Goal: Information Seeking & Learning: Learn about a topic

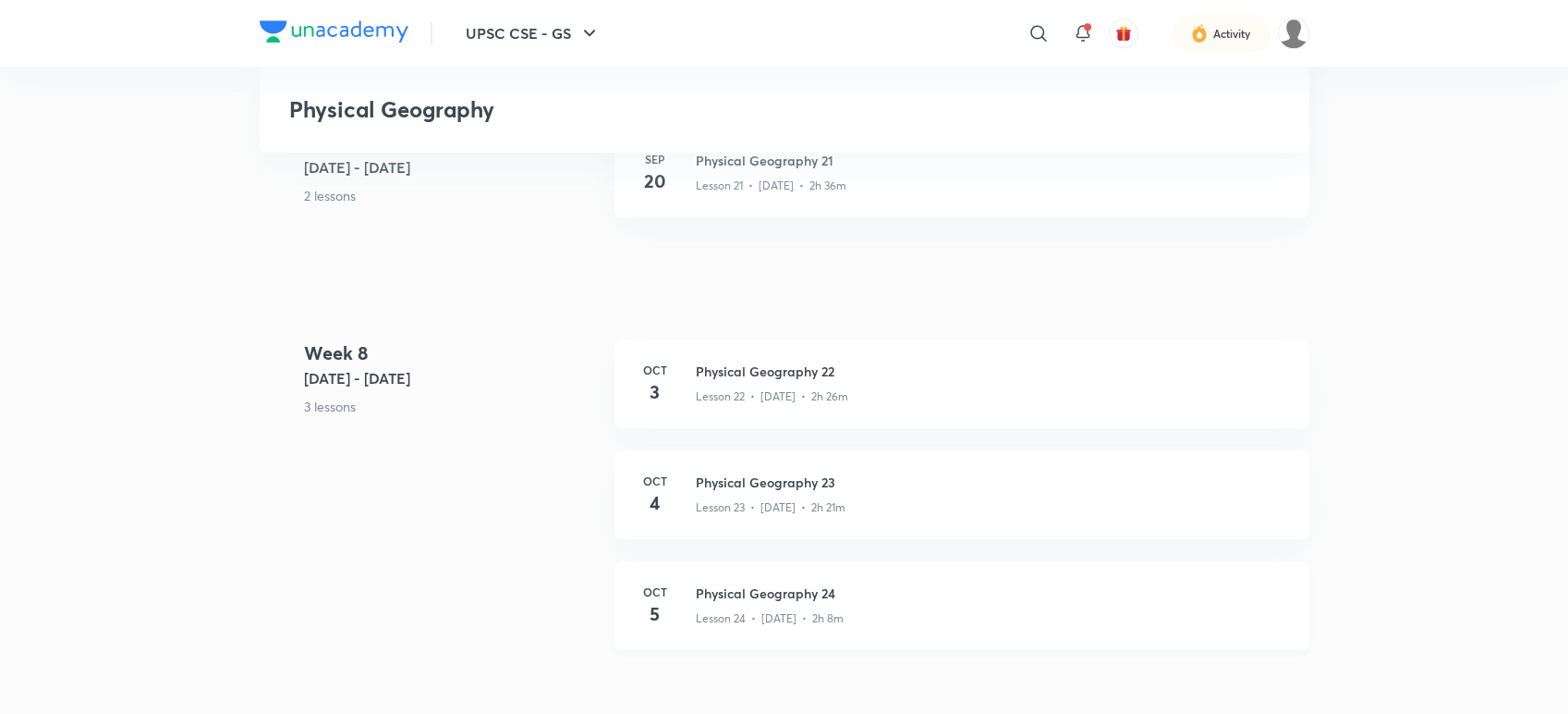
click at [777, 612] on p "Lesson 24 • Oct 5 • 2h 8m" at bounding box center [770, 619] width 147 height 17
